Goal: Task Accomplishment & Management: Manage account settings

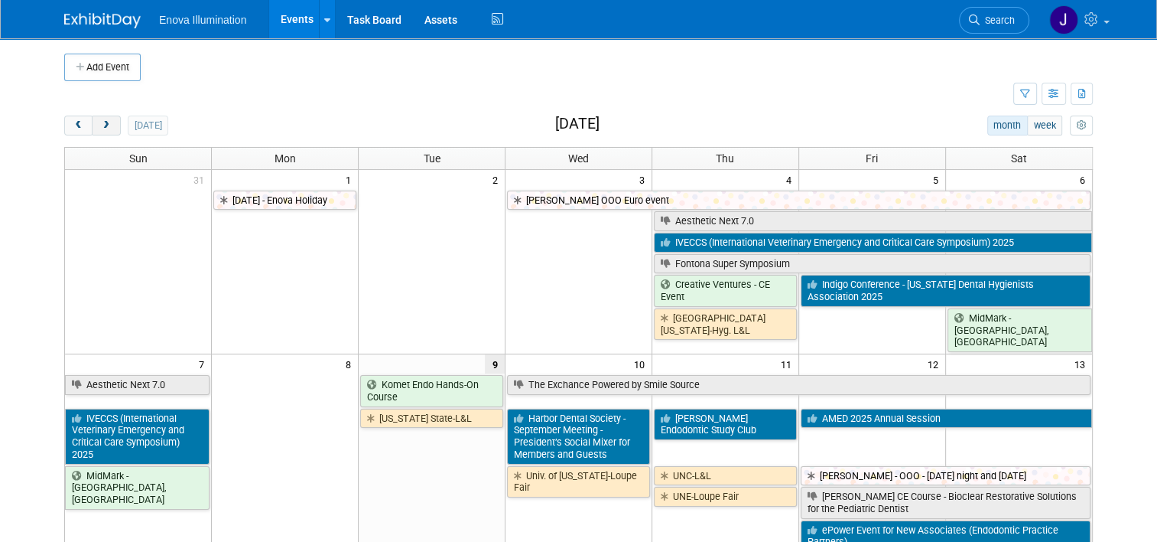
click at [106, 129] on button "next" at bounding box center [106, 126] width 28 height 20
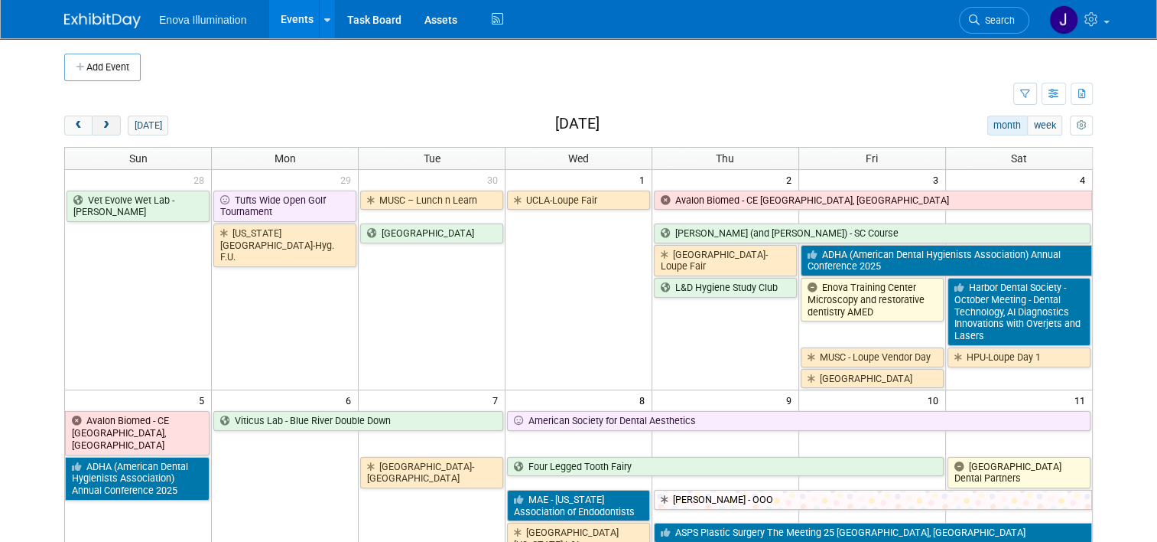
click at [106, 129] on button "next" at bounding box center [106, 126] width 28 height 20
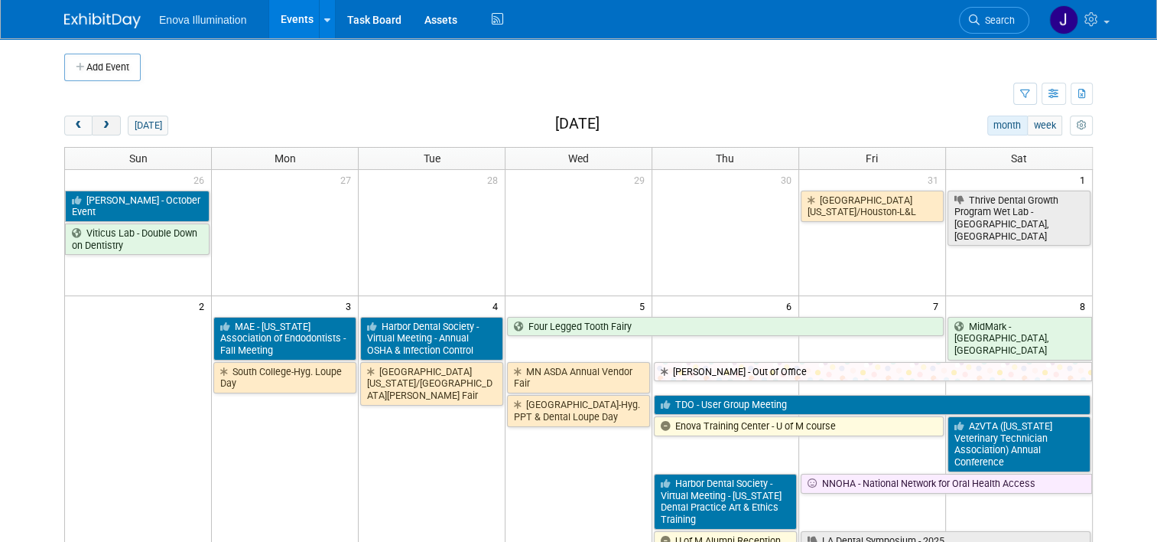
click at [106, 129] on button "next" at bounding box center [106, 126] width 28 height 20
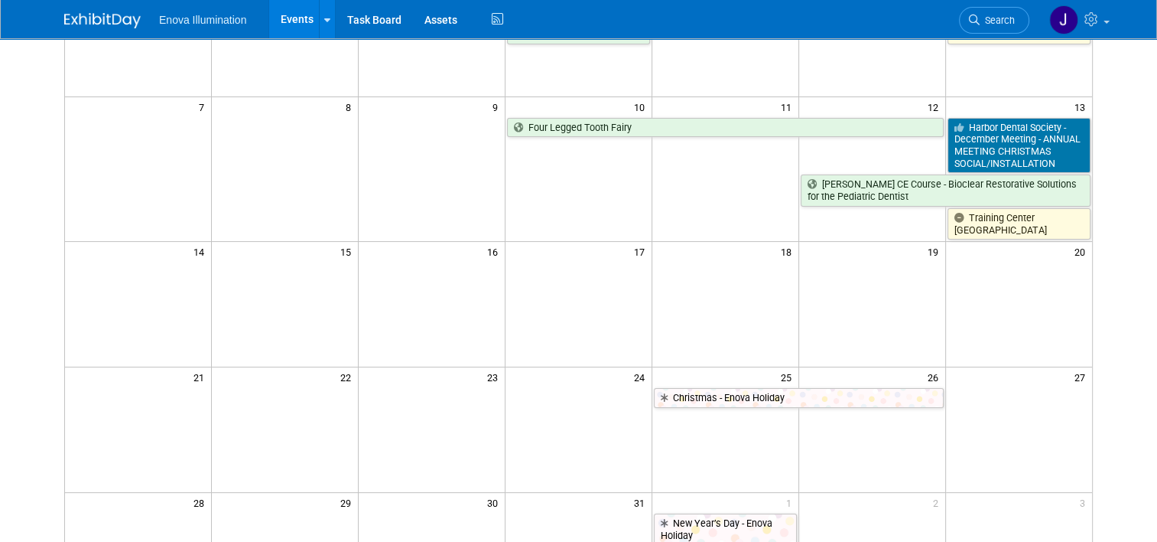
scroll to position [76, 0]
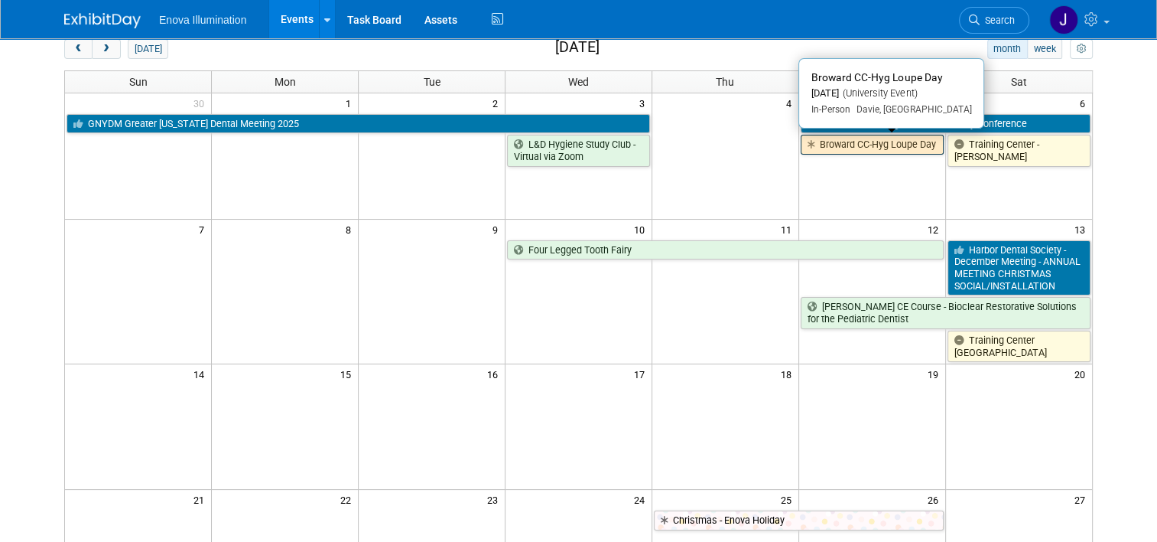
click at [860, 143] on link "Broward CC-Hyg Loupe Day" at bounding box center [872, 145] width 143 height 20
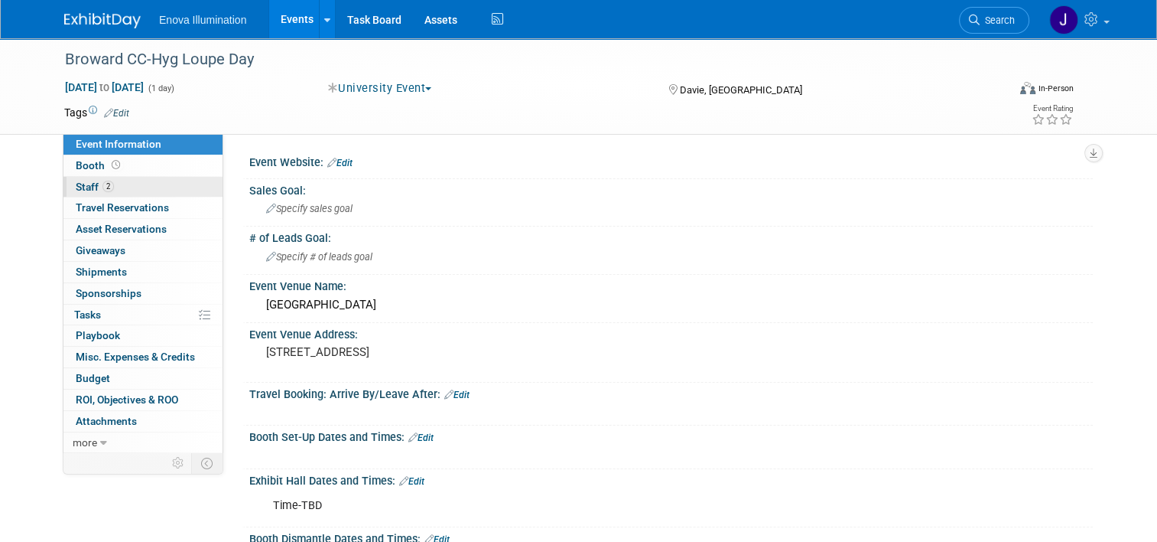
click at [138, 185] on link "2 Staff 2" at bounding box center [142, 187] width 159 height 21
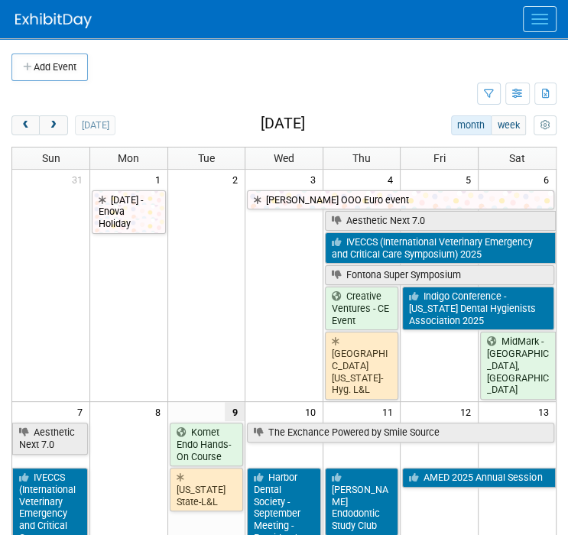
click at [538, 22] on button "Menu" at bounding box center [540, 19] width 34 height 26
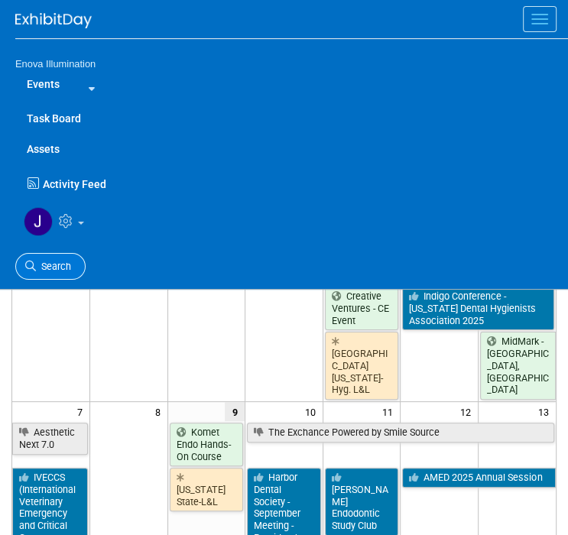
click at [51, 261] on span "Search" at bounding box center [53, 266] width 35 height 11
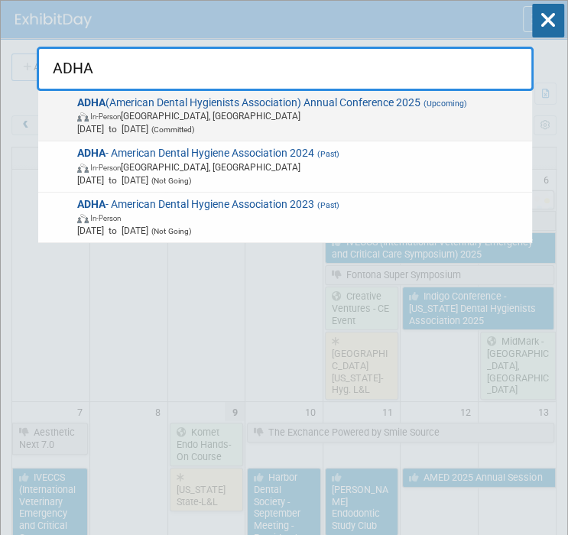
type input "ADHA"
click at [125, 107] on span "ADHA (American Dental Hygienists Association) Annual Conference 2025 (Upcoming)…" at bounding box center [300, 116] width 454 height 40
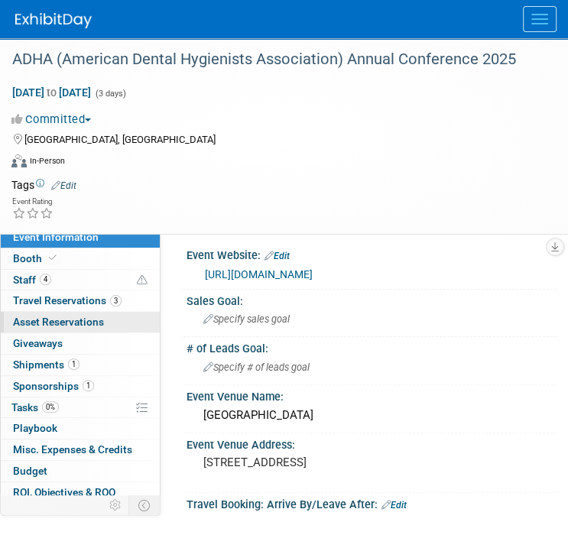
scroll to position [48, 0]
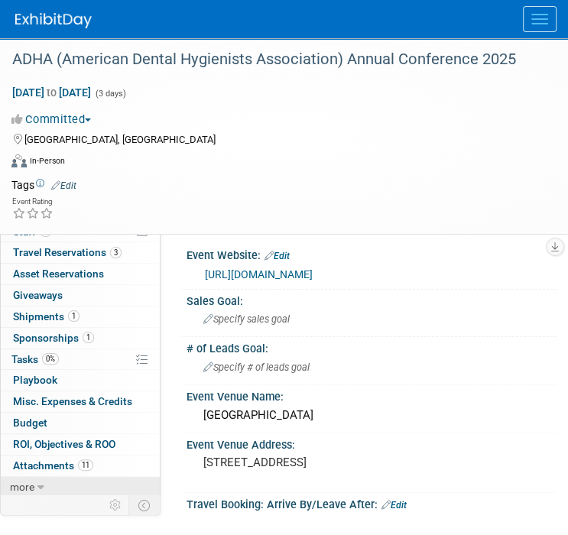
click at [41, 478] on link "more" at bounding box center [80, 487] width 159 height 21
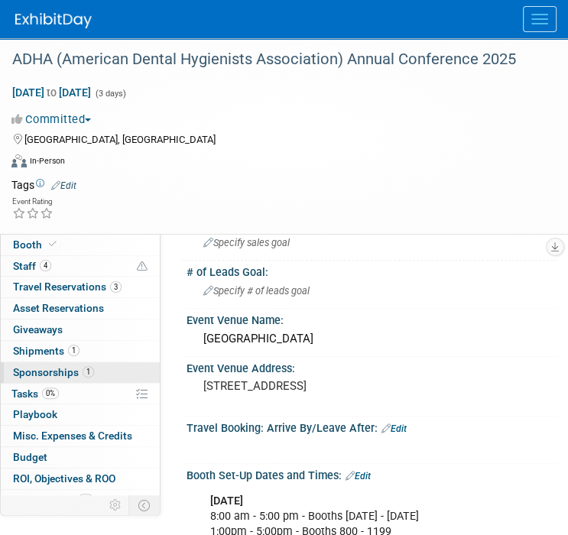
scroll to position [1, 0]
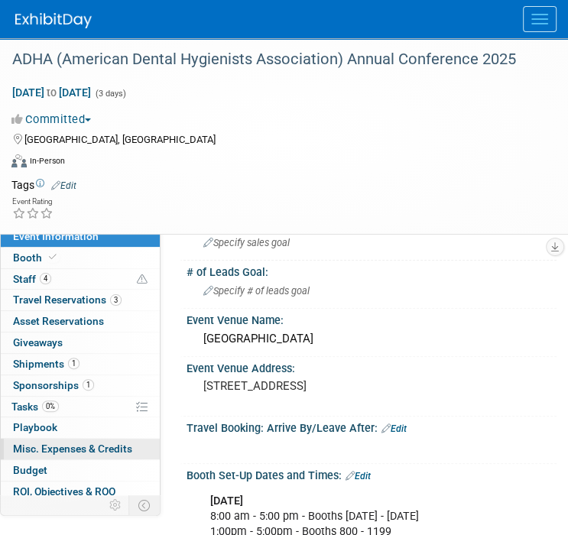
click at [66, 443] on span "Misc. Expenses & Credits 0" at bounding box center [72, 449] width 119 height 12
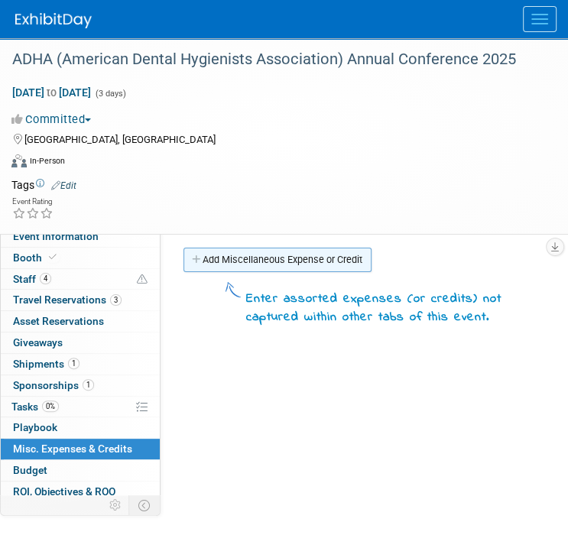
click at [222, 268] on link "Add Miscellaneous Expense or Credit" at bounding box center [278, 260] width 188 height 24
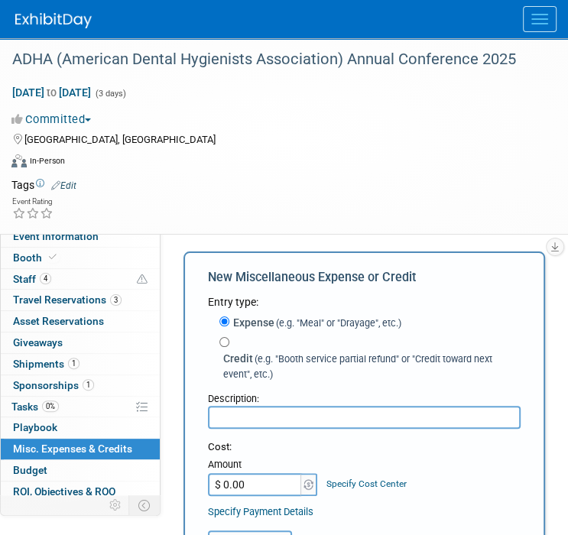
click at [236, 418] on input "text" at bounding box center [364, 417] width 313 height 23
type input "A"
type input "2 - Additional Badges"
type input "$ 150.00"
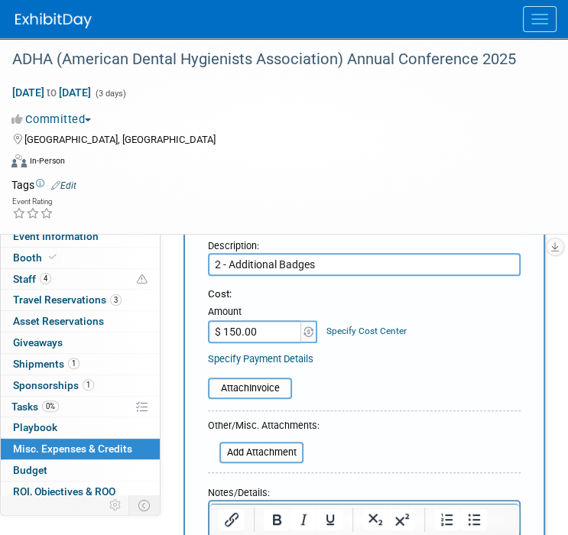
scroll to position [229, 0]
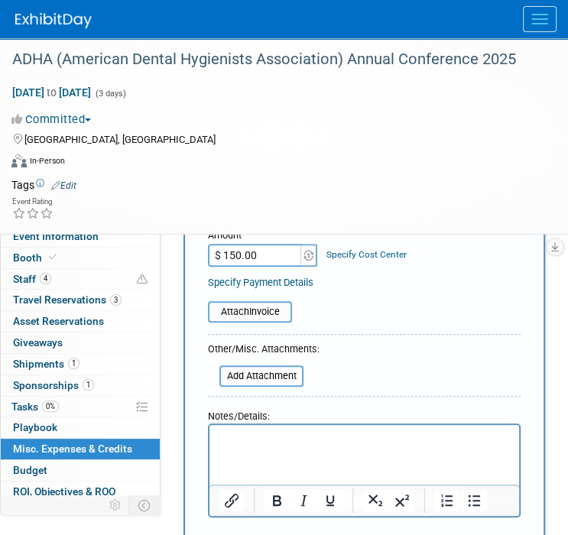
click at [246, 436] on p "Rich Text Area. Press ALT-0 for help." at bounding box center [365, 438] width 292 height 15
drag, startPoint x: 376, startPoint y: 433, endPoint x: 364, endPoint y: 862, distance: 429.3
click at [210, 437] on html "Confirmation Number:J9NRNKZD6K5" at bounding box center [365, 435] width 310 height 21
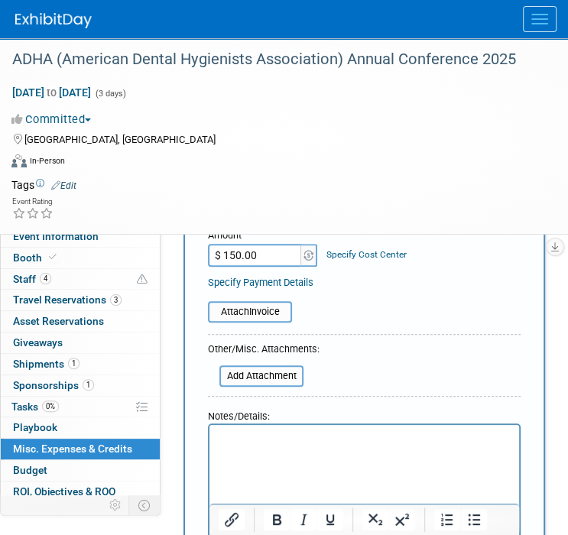
scroll to position [262, 0]
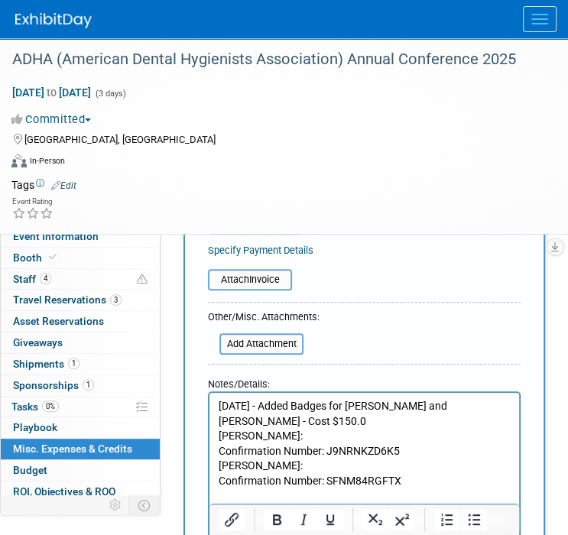
click at [339, 423] on p "9/9/25 - Added Badges for Scott Green and Austin Chen - Cost $150.0" at bounding box center [365, 414] width 292 height 30
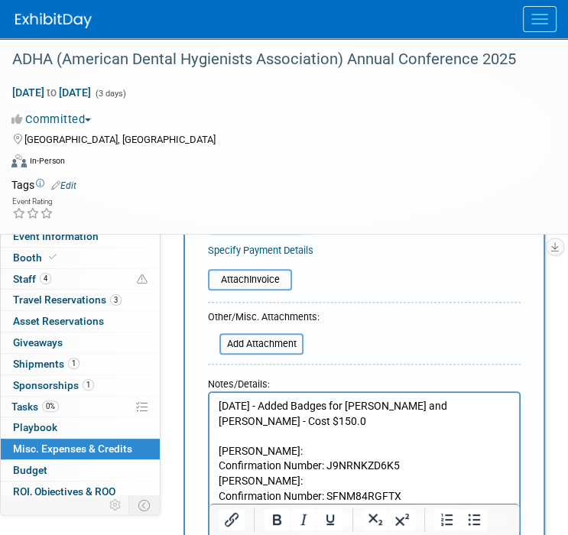
drag, startPoint x: 316, startPoint y: 452, endPoint x: 323, endPoint y: 446, distance: 9.2
click at [318, 448] on p "Scott Green:" at bounding box center [365, 451] width 292 height 15
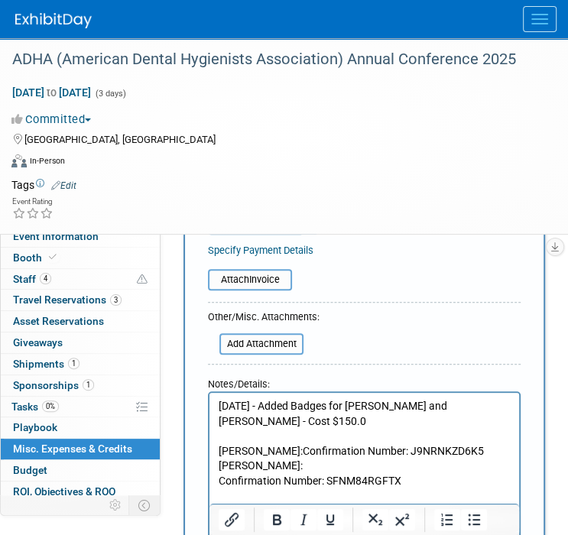
click at [486, 448] on p "Scott Green: Confirmation Number: J9NRNKZD6K5" at bounding box center [365, 451] width 292 height 15
click at [351, 462] on p "Austin Chen:" at bounding box center [365, 466] width 292 height 15
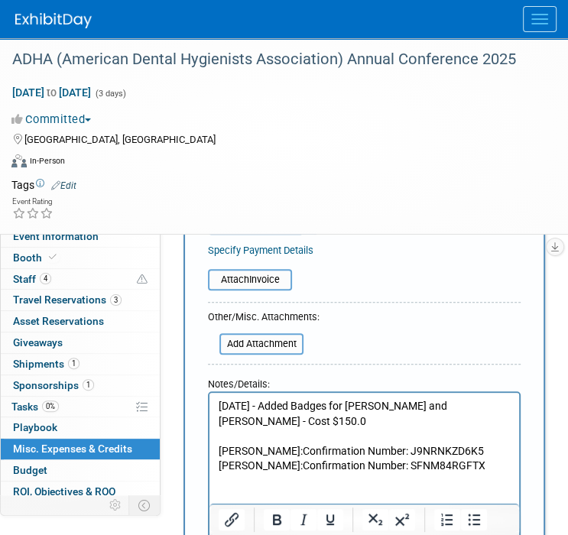
scroll to position [338, 0]
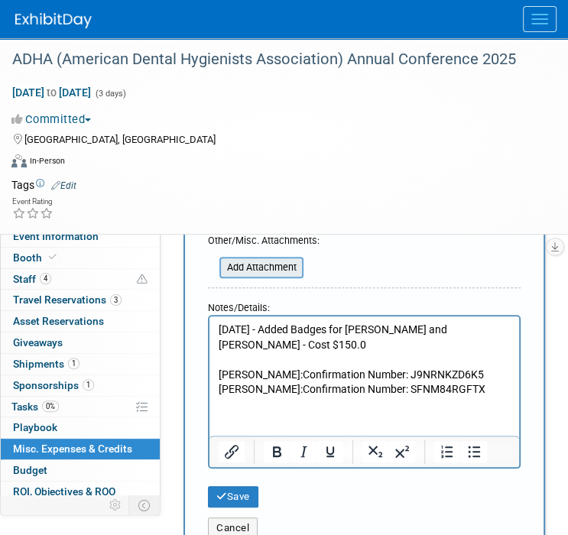
click at [272, 264] on input "file" at bounding box center [211, 268] width 182 height 18
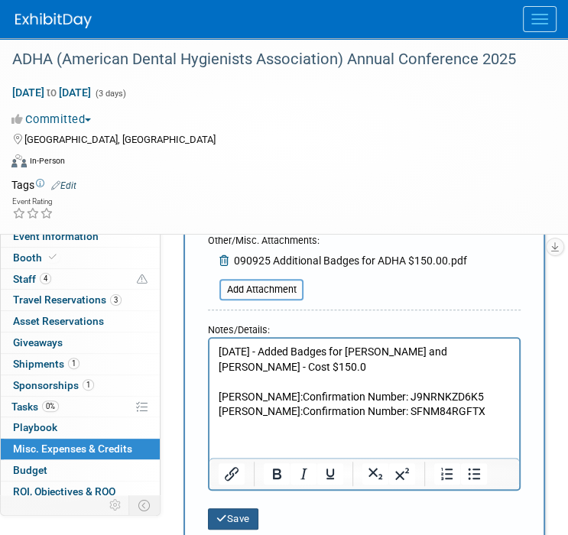
click at [233, 521] on button "Save" at bounding box center [233, 519] width 50 height 21
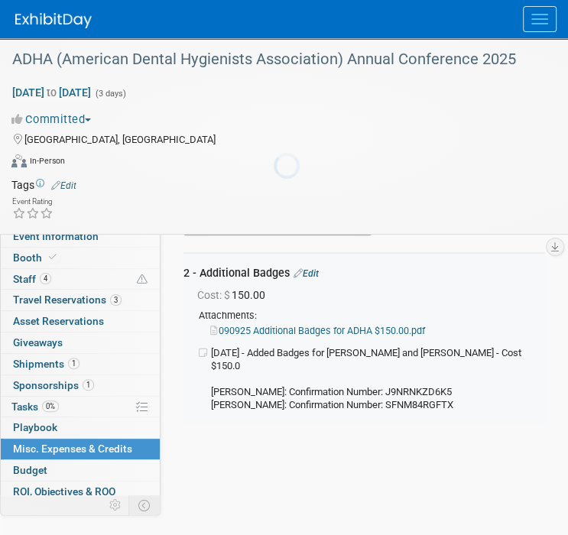
scroll to position [34, 0]
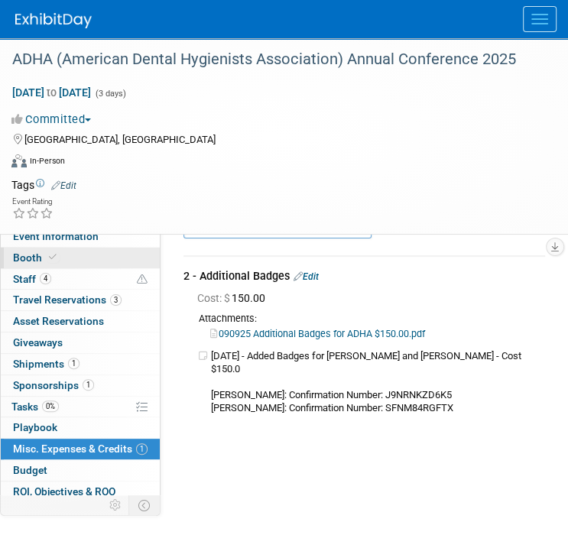
click at [44, 263] on span "Booth" at bounding box center [36, 258] width 47 height 12
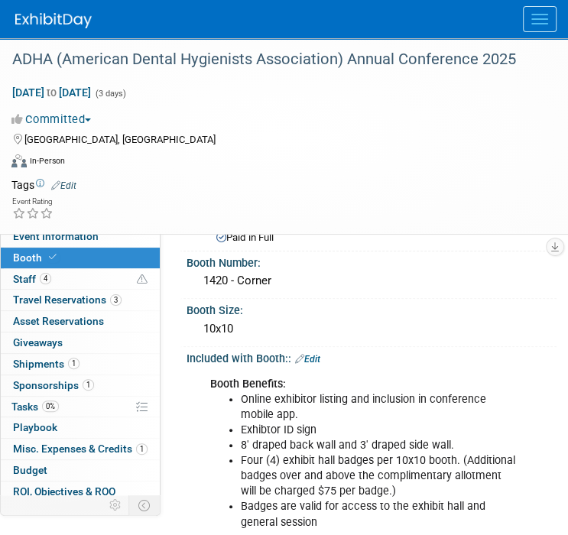
scroll to position [0, 0]
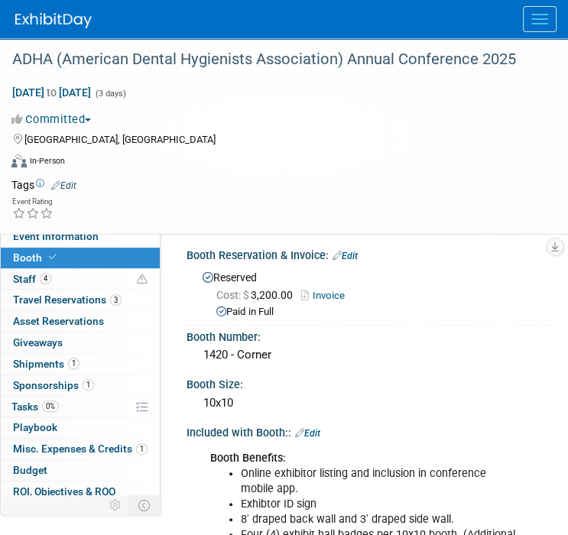
click at [26, 252] on span "Booth" at bounding box center [36, 258] width 47 height 12
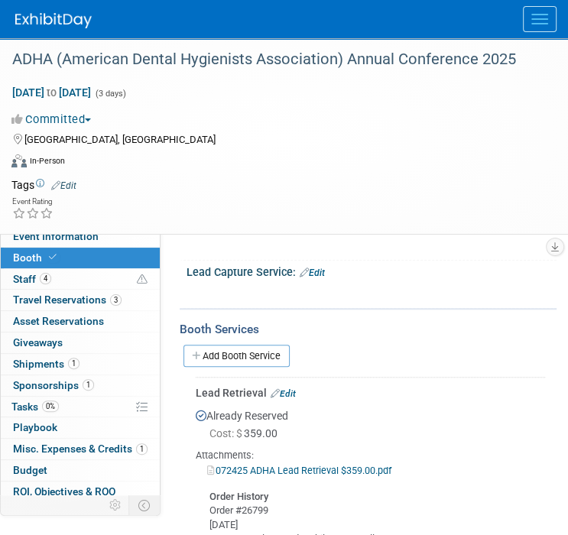
scroll to position [535, 0]
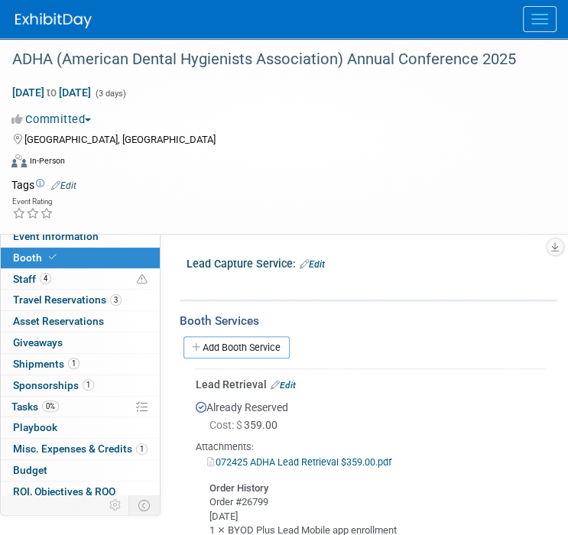
click at [237, 336] on div "Add Booth Service" at bounding box center [368, 347] width 377 height 23
click at [239, 342] on link "Add Booth Service" at bounding box center [237, 348] width 106 height 22
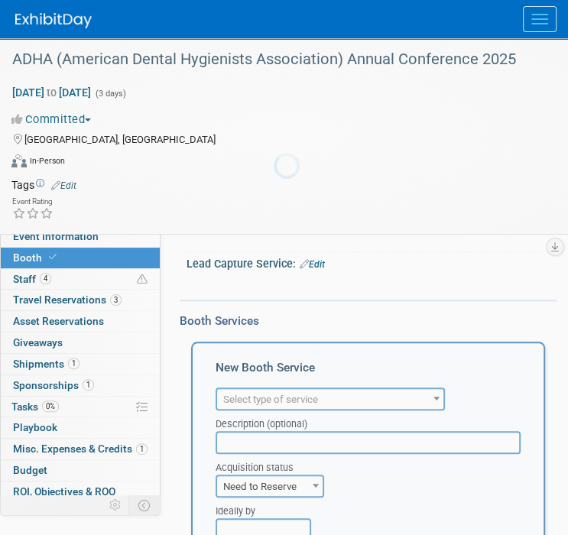
scroll to position [0, 0]
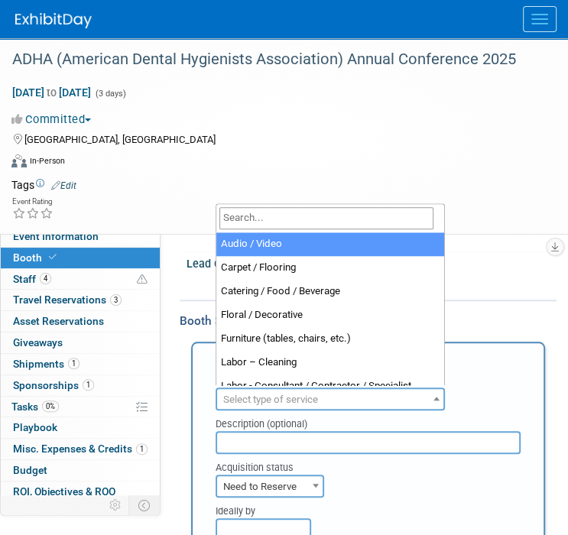
click at [271, 395] on span "Select type of service" at bounding box center [270, 399] width 95 height 11
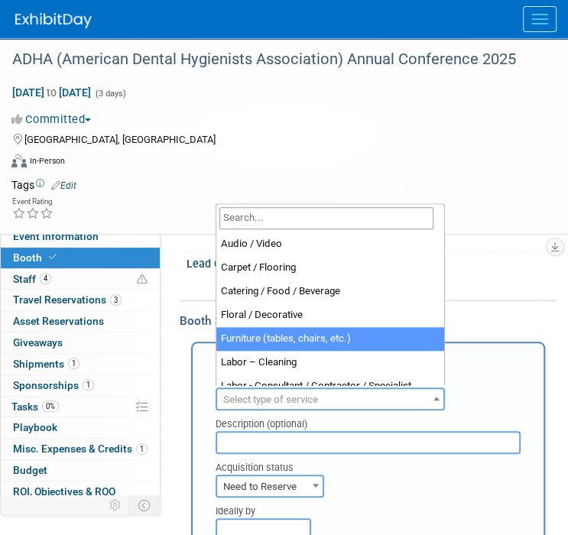
select select "6"
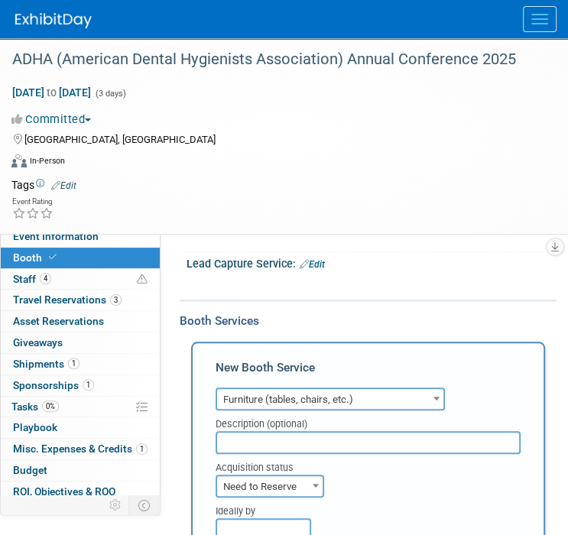
click at [258, 440] on input "text" at bounding box center [368, 442] width 305 height 23
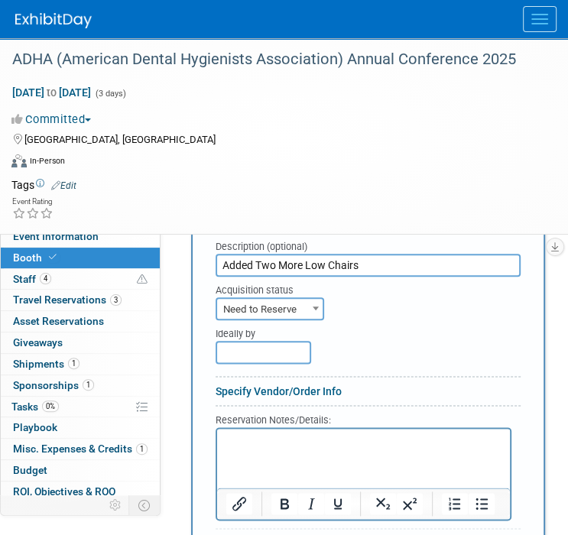
scroll to position [765, 0]
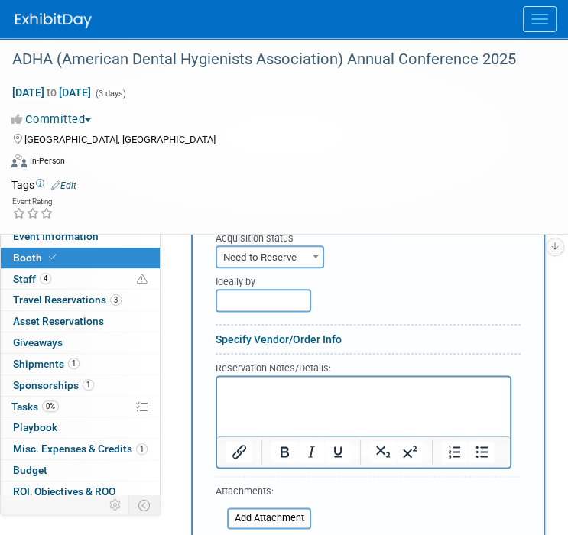
type input "Added Two More Low Chairs"
click at [264, 393] on p "Rich Text Area. Press ALT-0 for help." at bounding box center [363, 389] width 275 height 15
paste body "Rich Text Area. Press ALT-0 for help."
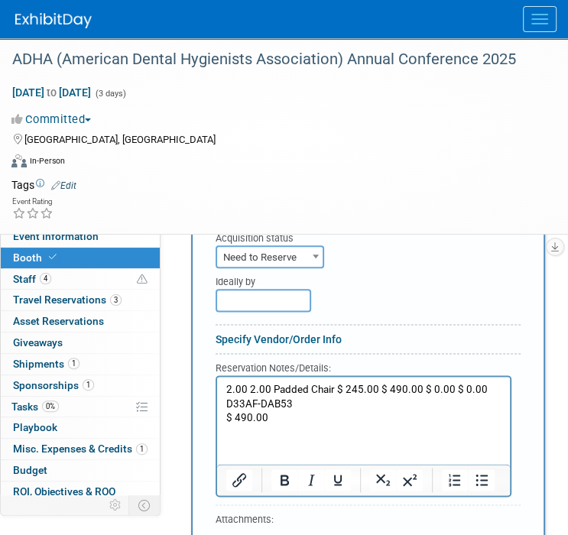
scroll to position [688, 0]
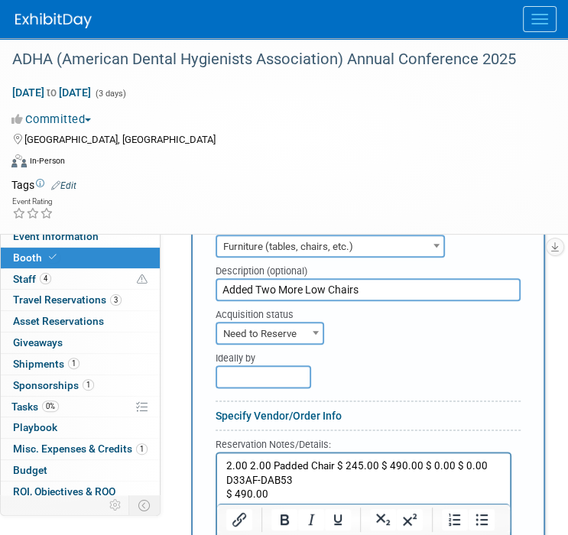
click at [275, 331] on span "Need to Reserve" at bounding box center [270, 334] width 106 height 21
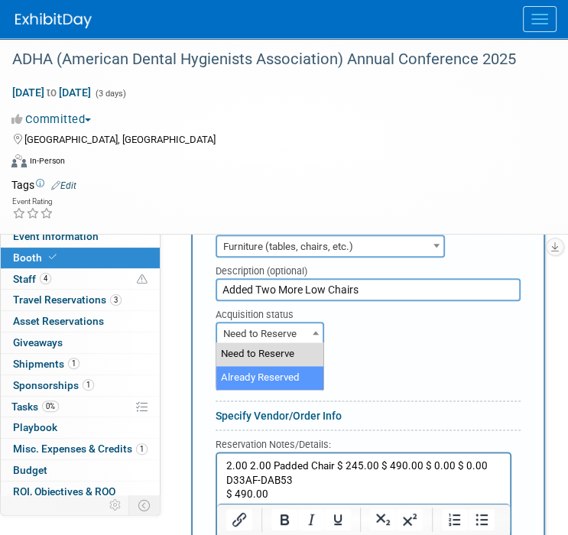
select select "2"
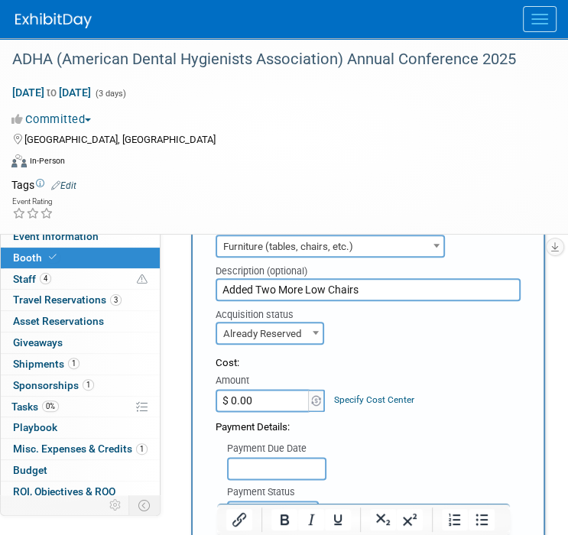
click at [255, 394] on input "$ 0.00" at bounding box center [264, 400] width 96 height 23
type input "$ 490.00"
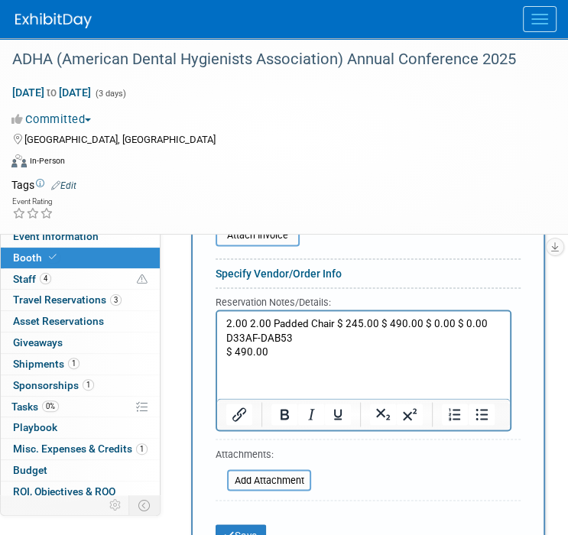
scroll to position [1071, 0]
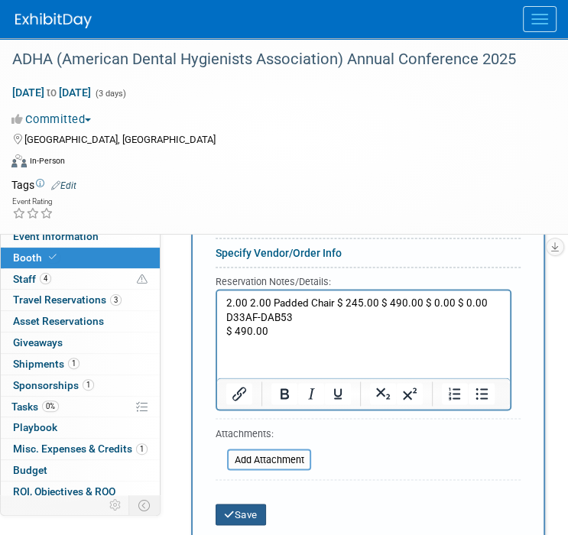
click at [243, 509] on button "Save" at bounding box center [241, 514] width 50 height 21
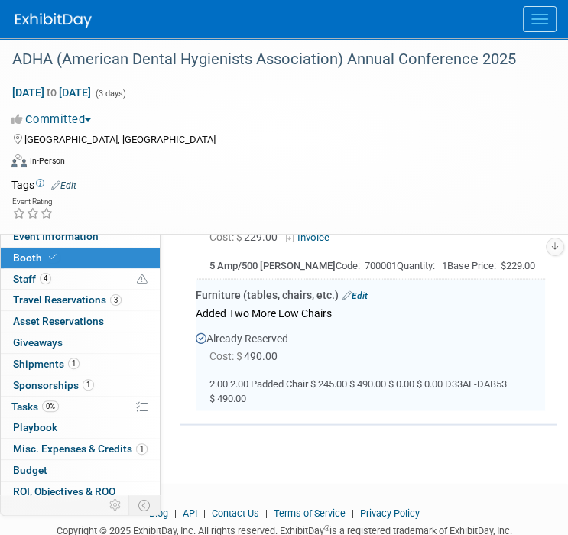
scroll to position [1384, 0]
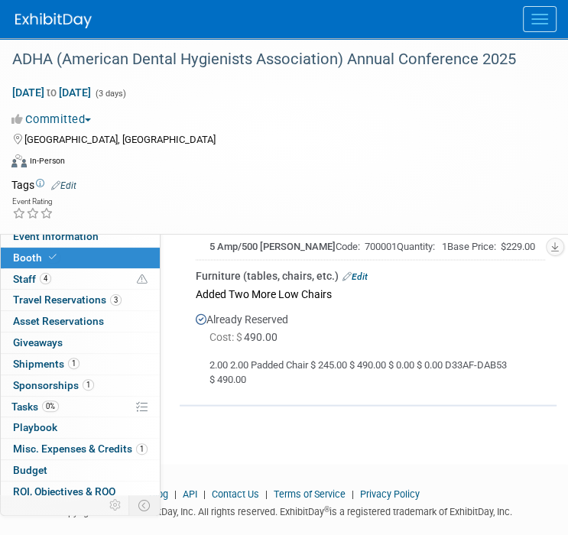
click at [365, 271] on link "Edit" at bounding box center [355, 276] width 25 height 11
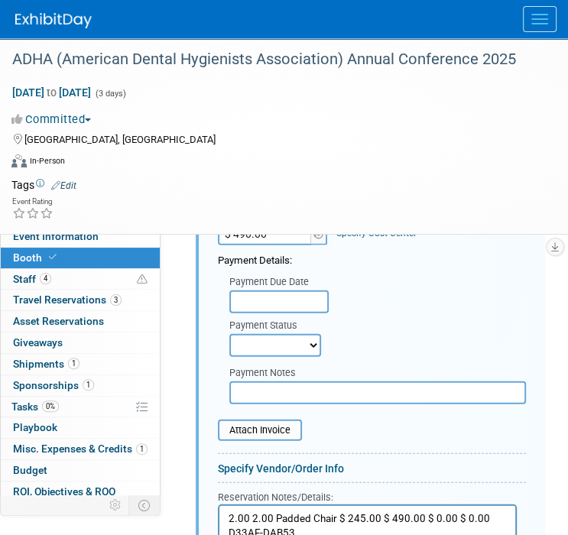
scroll to position [1602, 0]
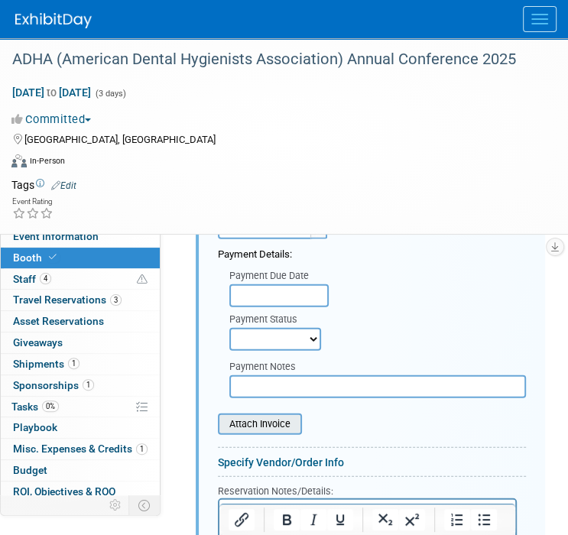
click at [259, 415] on input "file" at bounding box center [210, 424] width 182 height 18
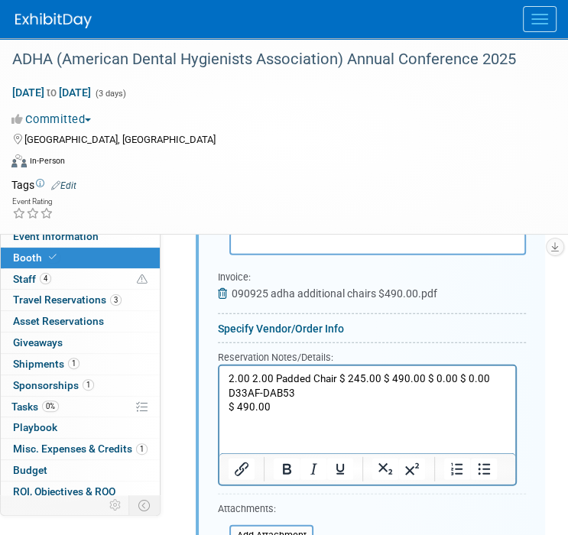
scroll to position [1831, 0]
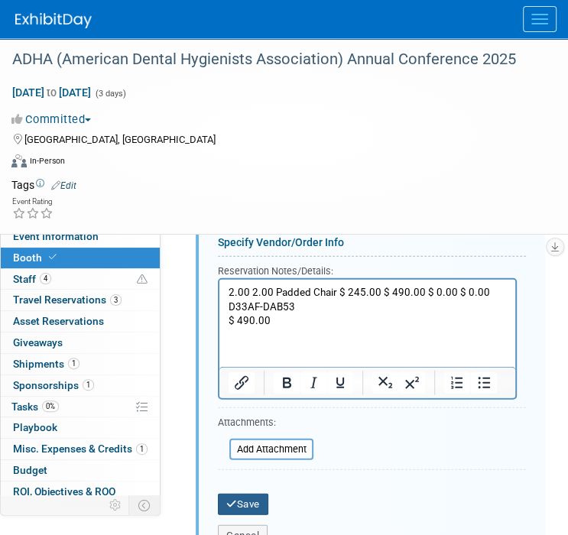
click at [228, 499] on icon "submit" at bounding box center [231, 504] width 11 height 10
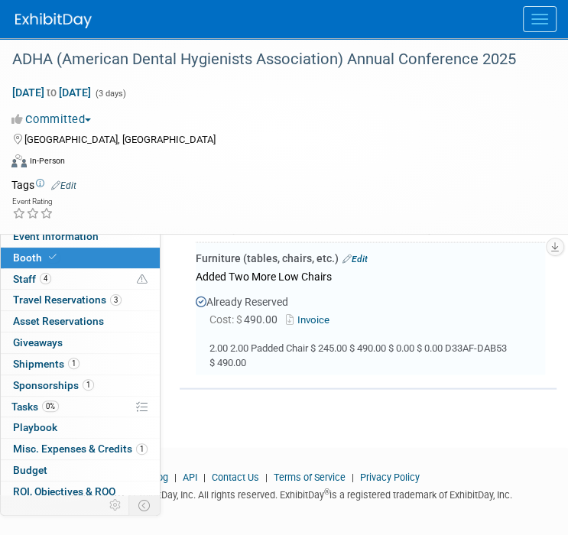
scroll to position [1372, 0]
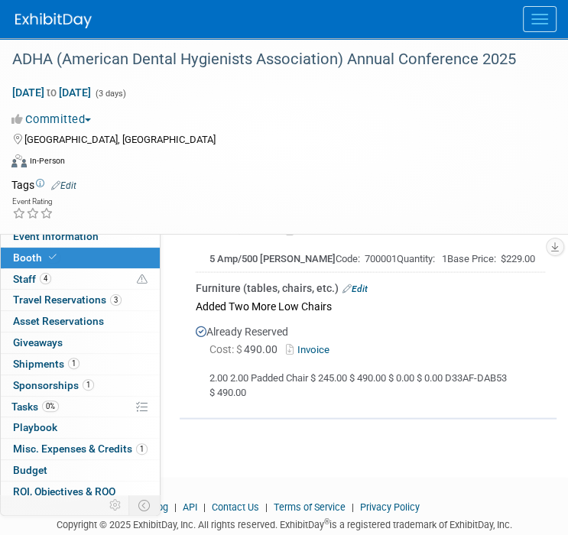
click at [551, 21] on button "Menu" at bounding box center [540, 19] width 34 height 26
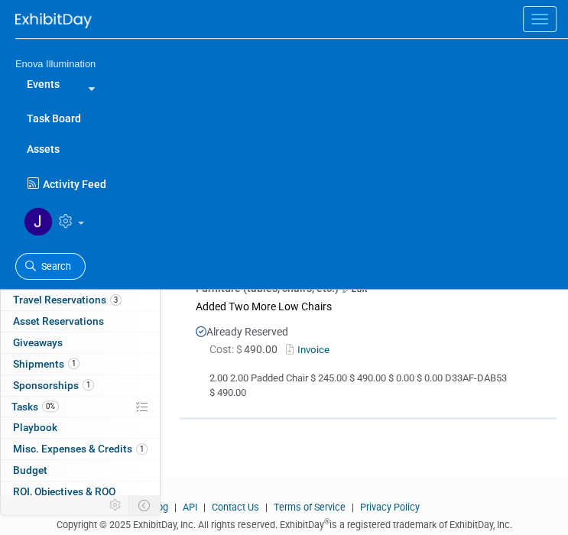
click at [72, 261] on link "Search" at bounding box center [50, 266] width 70 height 27
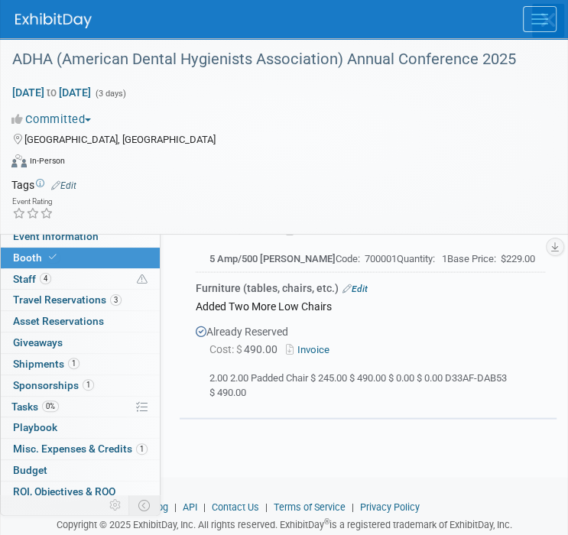
scroll to position [0, 0]
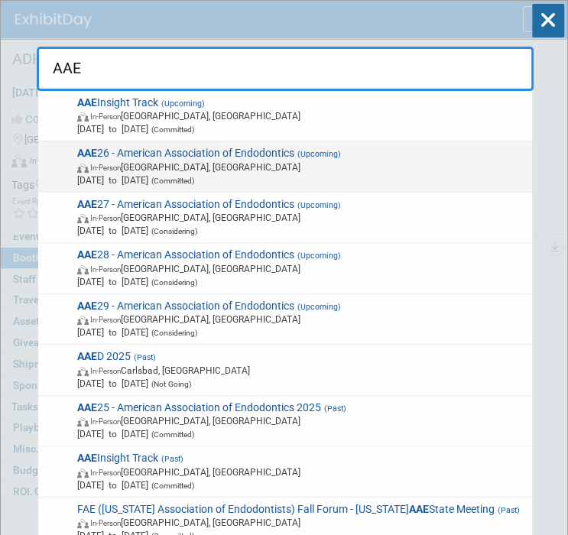
type input "AAE"
click at [144, 177] on span "Apr 15, 2026 to Apr 17, 2026 (Committed)" at bounding box center [302, 180] width 450 height 13
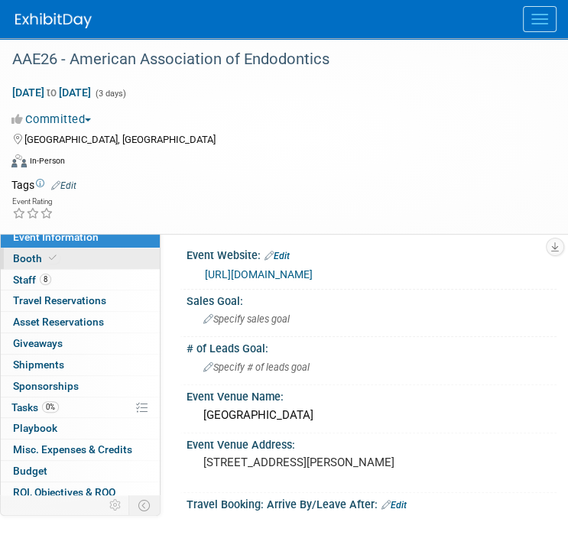
click at [92, 264] on link "Booth" at bounding box center [80, 259] width 159 height 21
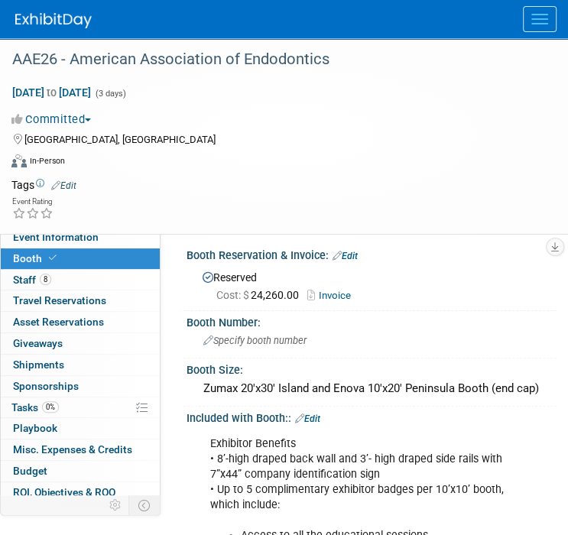
click at [340, 294] on link "Invoice" at bounding box center [332, 295] width 51 height 11
